Goal: Transaction & Acquisition: Purchase product/service

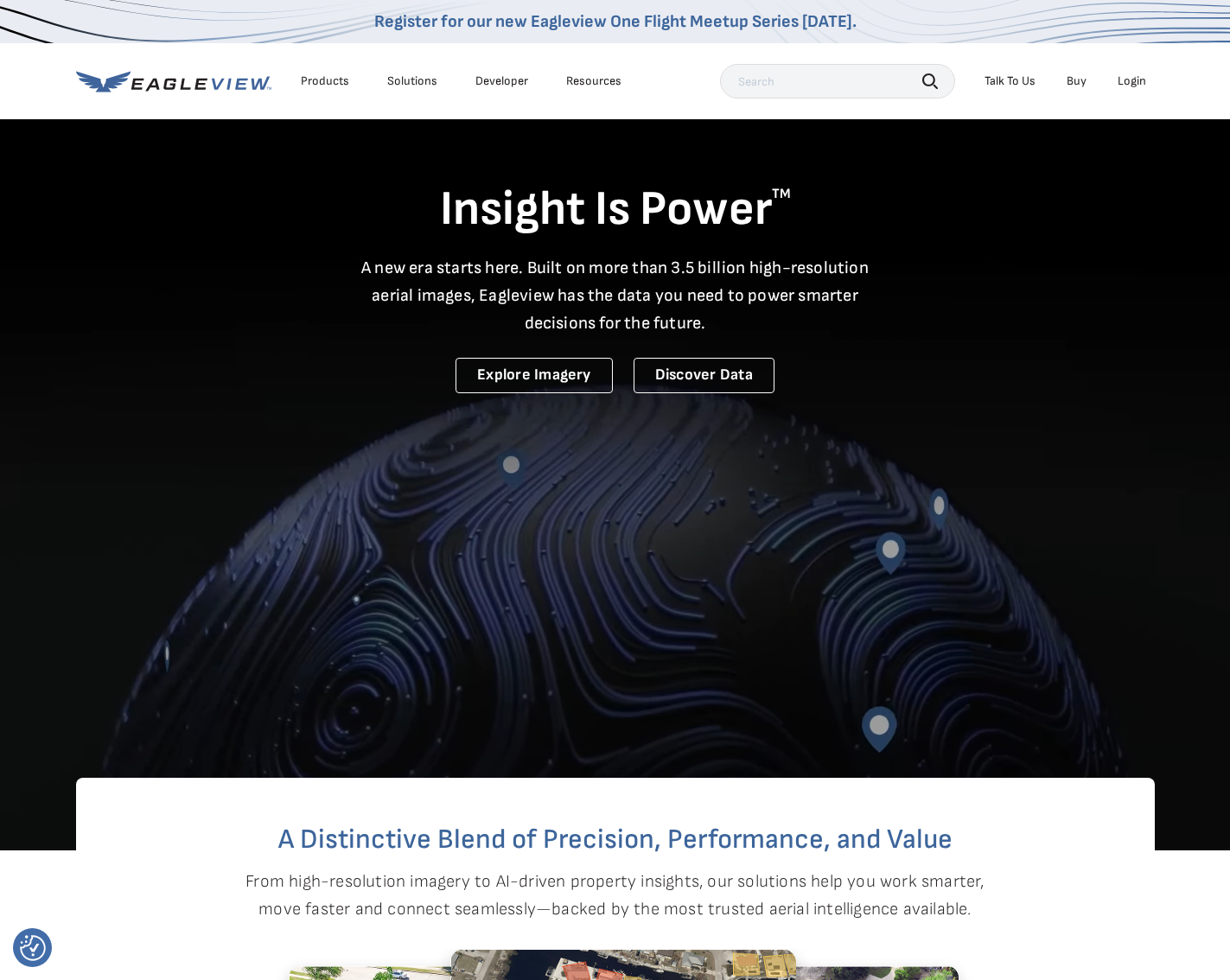
click at [1132, 81] on div "Login" at bounding box center [1131, 81] width 29 height 15
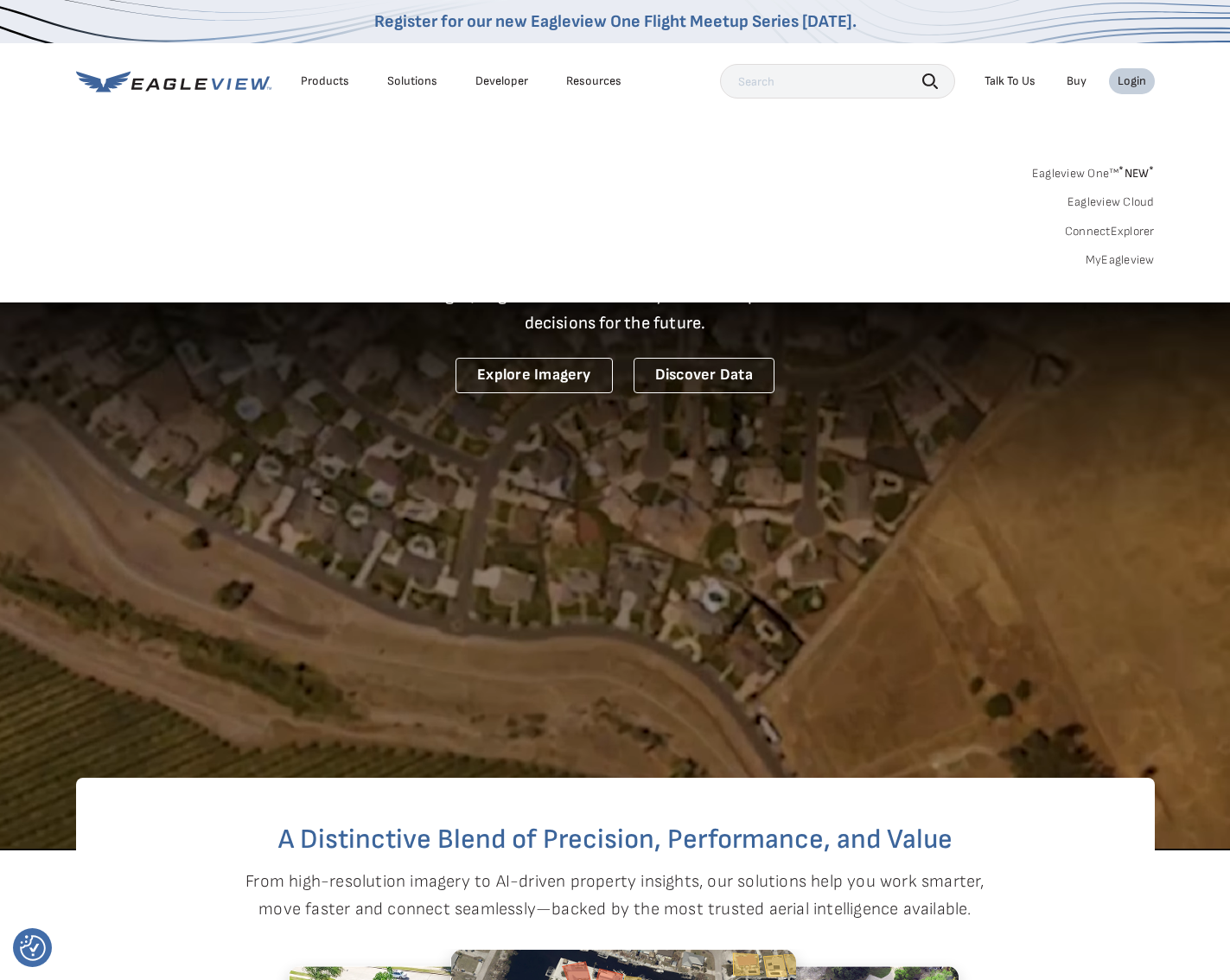
click at [1100, 264] on link "MyEagleview" at bounding box center [1120, 260] width 69 height 15
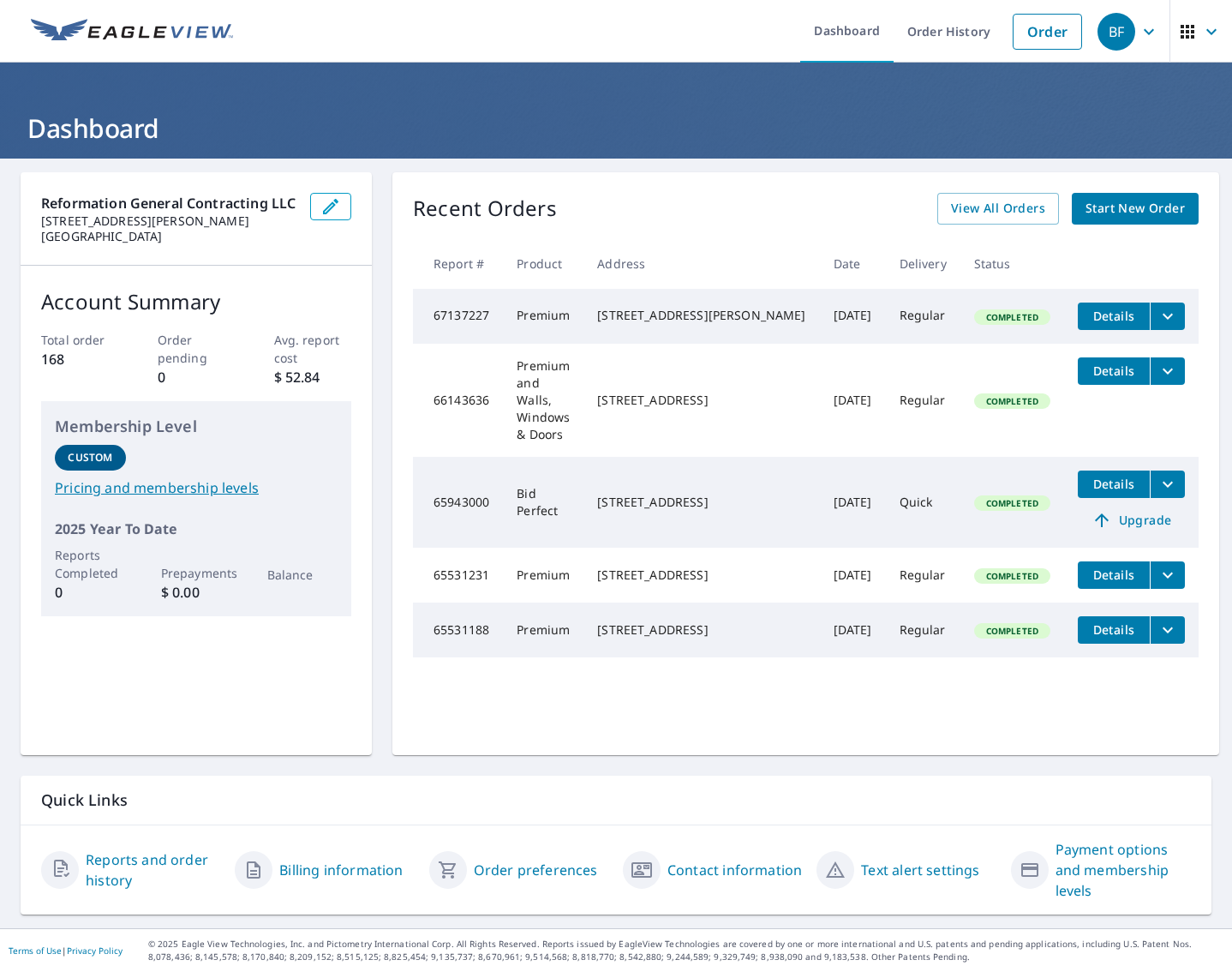
click at [1125, 211] on span "Start New Order" at bounding box center [1135, 209] width 100 height 22
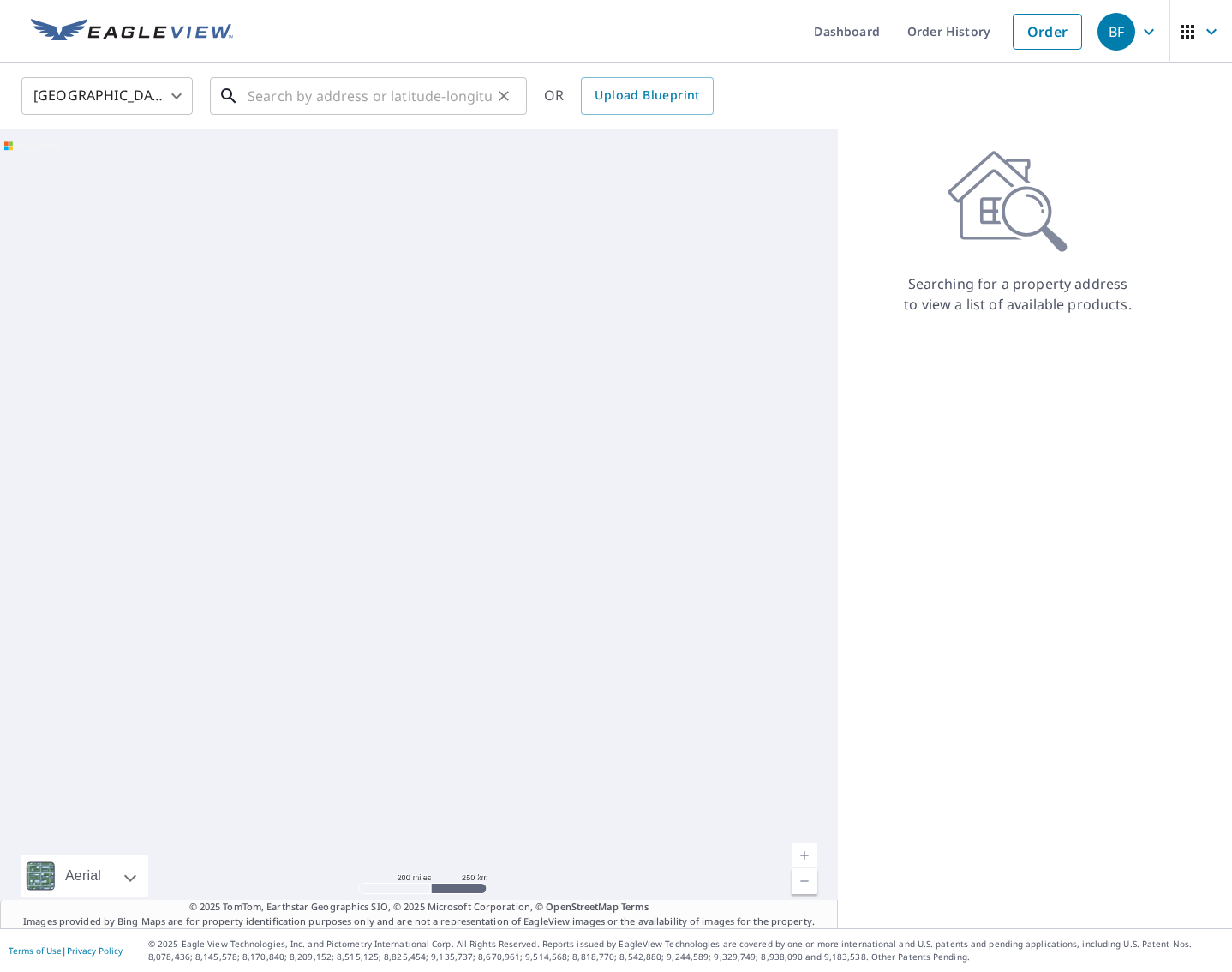
click at [390, 105] on input "text" at bounding box center [370, 96] width 245 height 48
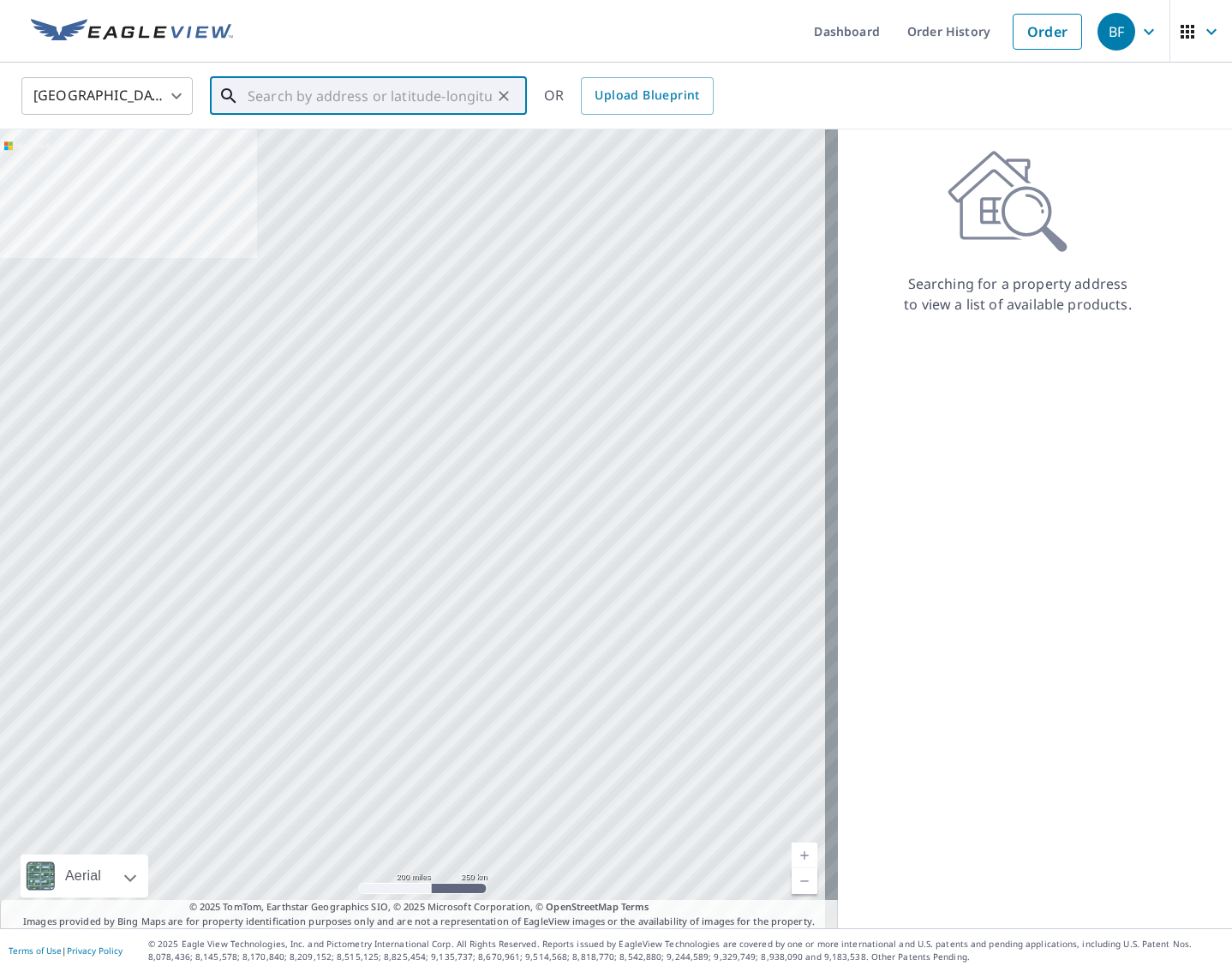
paste input "[STREET_ADDRESS][PERSON_NAME]"
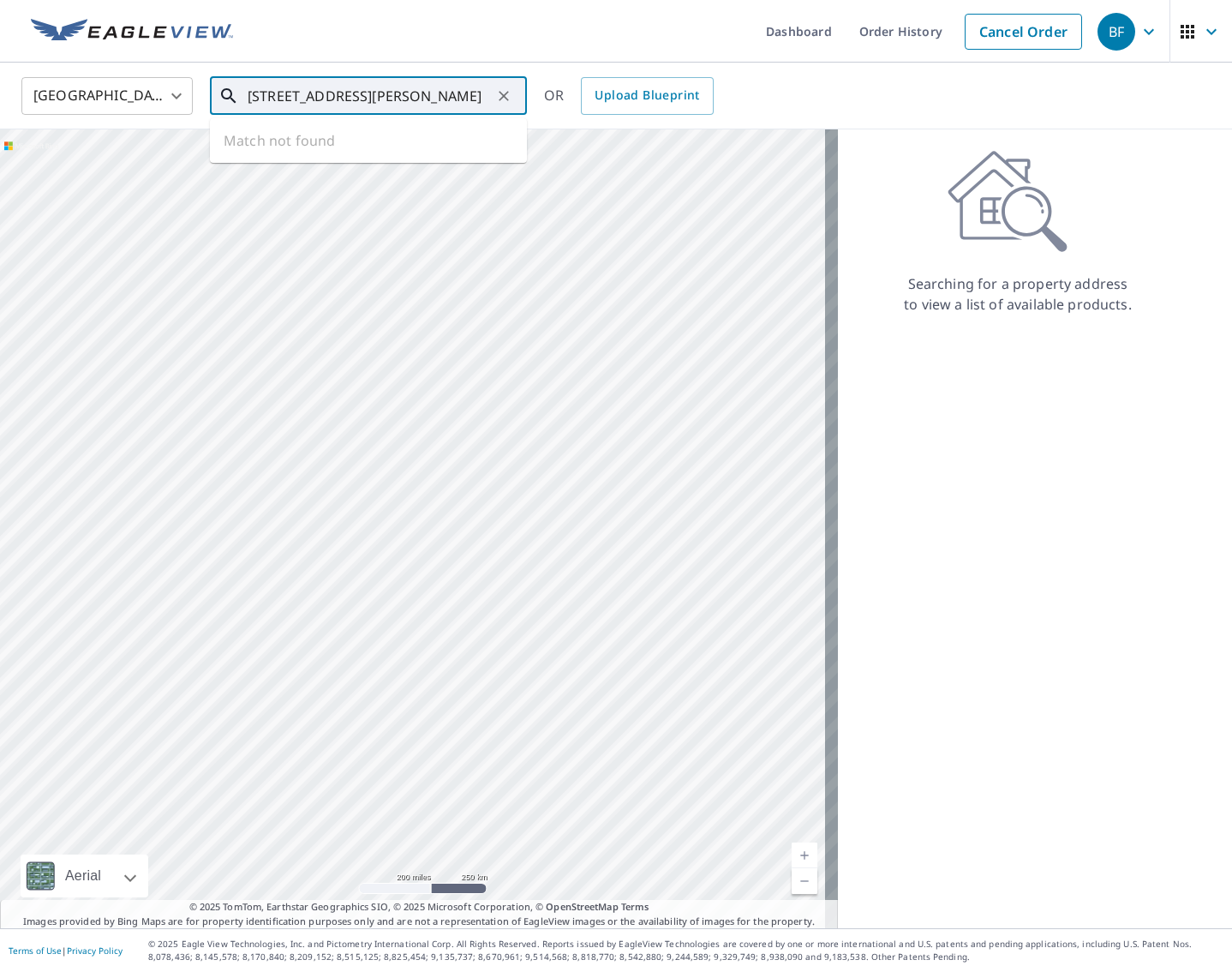
scroll to position [0, 1]
click at [341, 152] on span "[STREET_ADDRESS][PERSON_NAME]" at bounding box center [379, 146] width 269 height 21
type input "[STREET_ADDRESS][PERSON_NAME]"
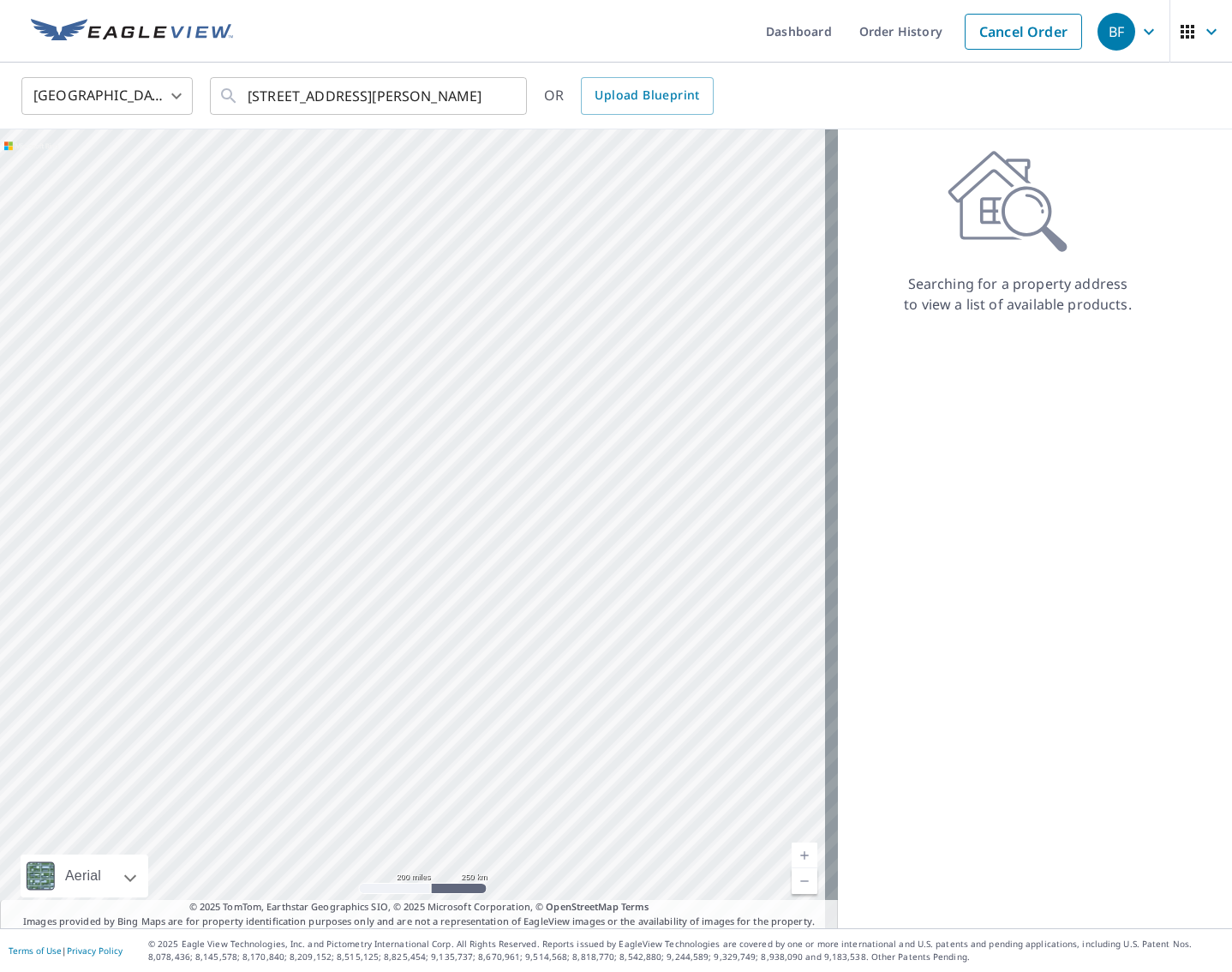
scroll to position [0, 0]
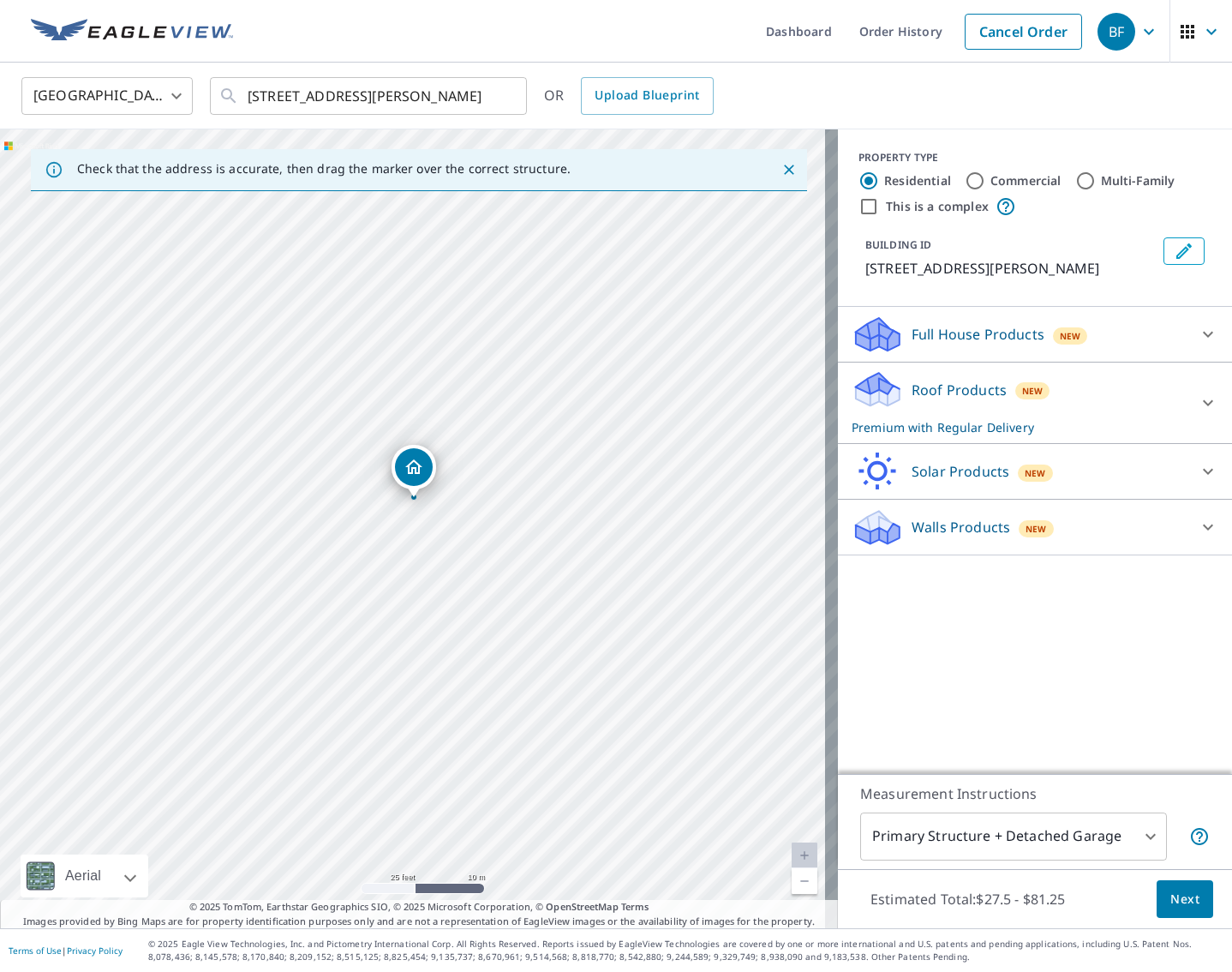
click at [1022, 390] on span "New" at bounding box center [1033, 391] width 22 height 13
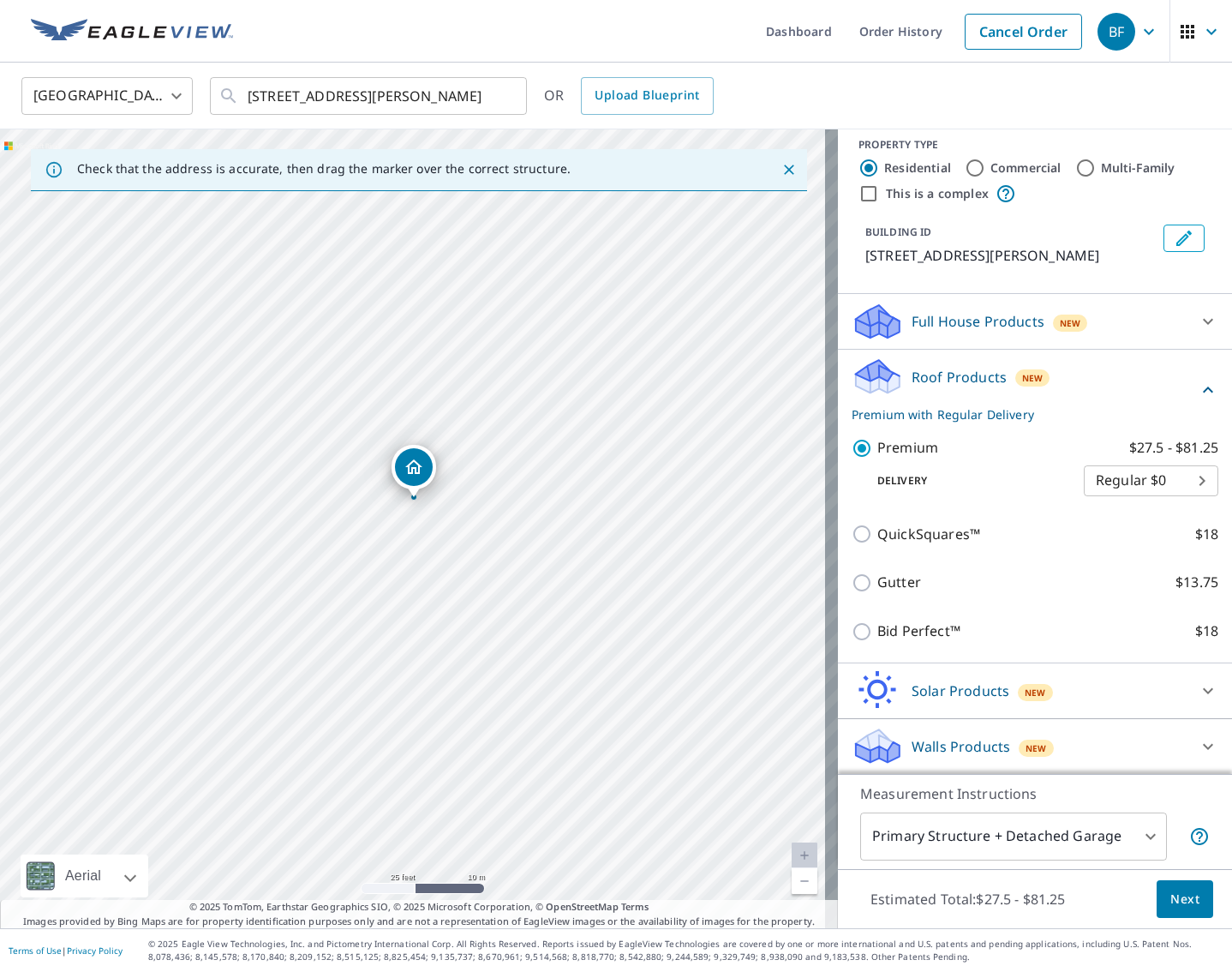
scroll to position [13, 0]
click at [1170, 908] on span "Next" at bounding box center [1185, 899] width 29 height 22
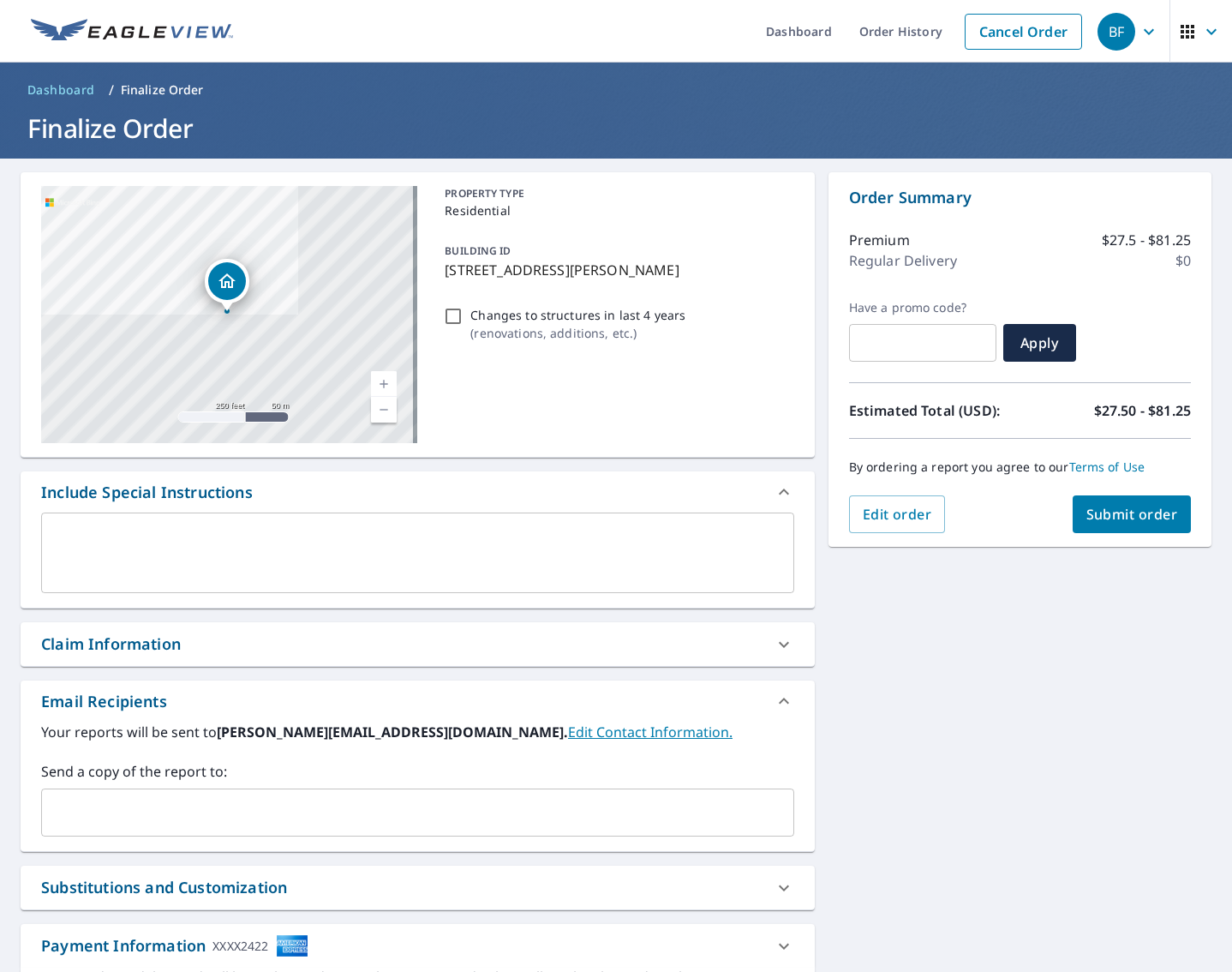
click at [1101, 512] on span "Submit order" at bounding box center [1132, 514] width 92 height 19
